Goal: Entertainment & Leisure: Consume media (video, audio)

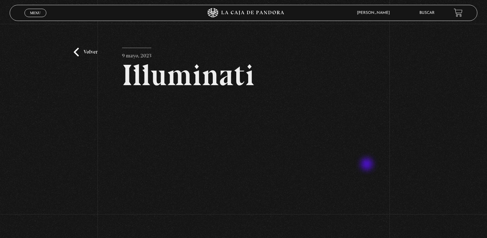
scroll to position [31, 0]
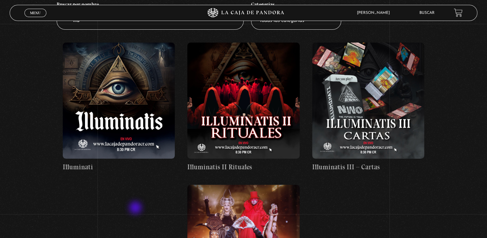
scroll to position [98, 0]
click at [256, 91] on figure at bounding box center [243, 101] width 112 height 116
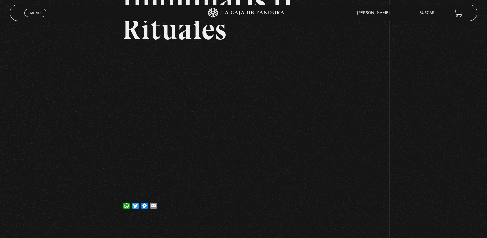
scroll to position [79, 0]
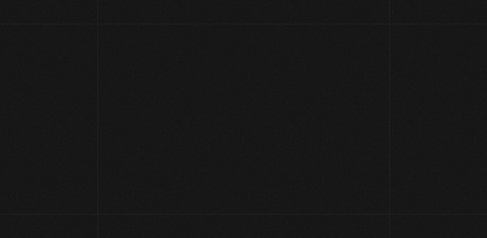
scroll to position [94, 0]
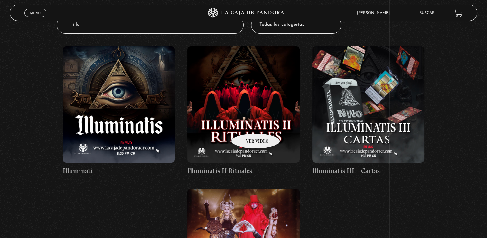
click at [247, 124] on figure at bounding box center [243, 104] width 112 height 116
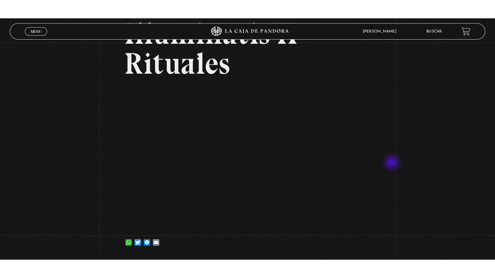
scroll to position [60, 0]
